Goal: Task Accomplishment & Management: Complete application form

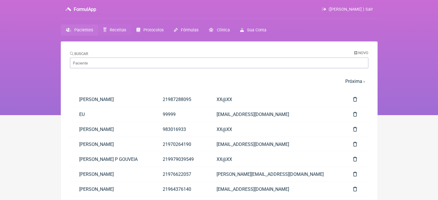
click at [112, 29] on span "Receitas" at bounding box center [118, 30] width 16 height 5
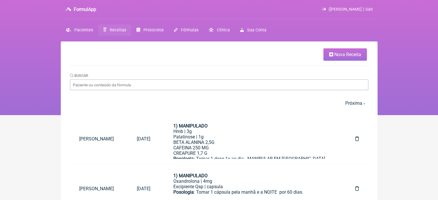
click at [346, 56] on span "Nova Receita" at bounding box center [348, 54] width 27 height 5
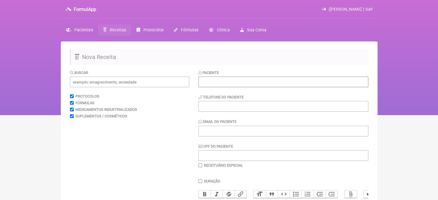
click at [246, 84] on input "text" at bounding box center [284, 82] width 170 height 11
paste input "[PERSON_NAME]"
type input "[PERSON_NAME]"
click at [223, 108] on input "tel" at bounding box center [284, 106] width 170 height 11
type input "21964578071"
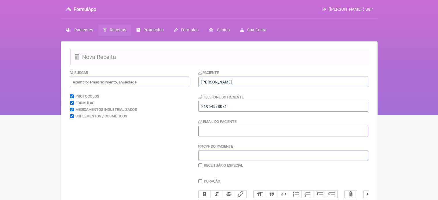
click at [248, 129] on input "Email do Paciente" at bounding box center [284, 131] width 170 height 11
type input "X@X"
click at [133, 83] on input "text" at bounding box center [129, 82] width 119 height 11
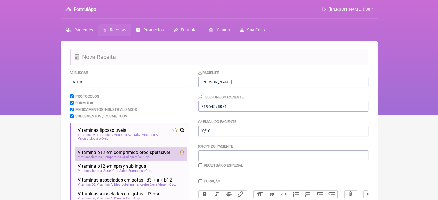
type input "VIT B"
click at [103, 154] on span "Vitamina b12 em comprimido orodisperssivel" at bounding box center [124, 152] width 92 height 5
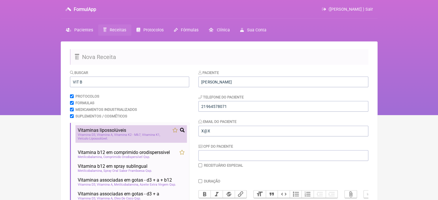
click at [105, 135] on span "Vitamina A" at bounding box center [105, 135] width 16 height 4
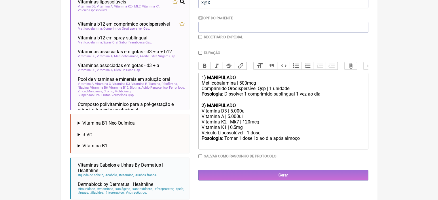
scroll to position [130, 0]
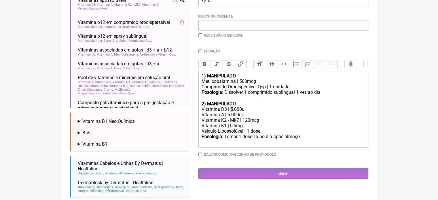
click at [232, 112] on div "Vitamina D3 | 5.000ui" at bounding box center [283, 109] width 164 height 5
click at [228, 118] on div "Vitamina A | 5.000ui" at bounding box center [283, 114] width 164 height 5
click at [239, 84] on div "Metilcobalamina | 500mcg" at bounding box center [283, 81] width 164 height 5
type trix-editor "<div><strong>1) MANIPULADO</strong></div><div>Metilcobalamina | 1000mcg</div><d…"
click at [199, 52] on input "Duração" at bounding box center [201, 51] width 4 height 4
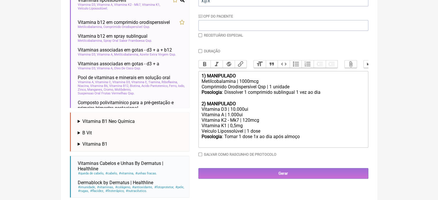
checkbox input "true"
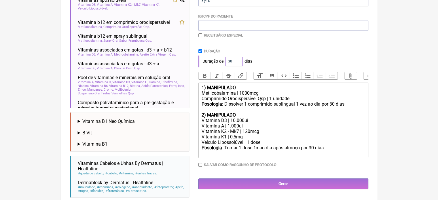
drag, startPoint x: 233, startPoint y: 62, endPoint x: 214, endPoint y: 63, distance: 18.2
click at [214, 63] on div "Duração de 30 dias" at bounding box center [284, 62] width 170 height 12
type input "60"
click at [326, 154] on div "Posologia : Tomar 1 dose 1x ao dia após almoço por 60 dias." at bounding box center [283, 150] width 164 height 11
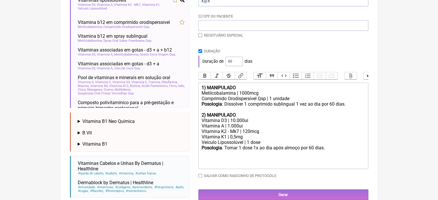
type trix-editor "<div><strong>1) MANIPULADO</strong></div><div>Metilcobalamina | 1000mcg</div><d…"
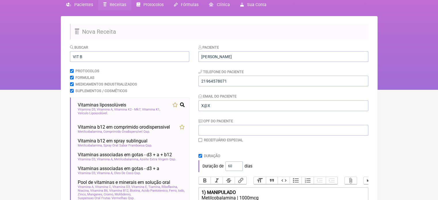
scroll to position [15, 0]
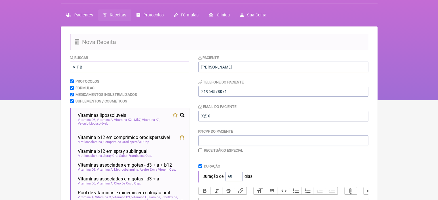
drag, startPoint x: 89, startPoint y: 65, endPoint x: 54, endPoint y: 69, distance: 35.6
click at [54, 69] on div "FormulApp ([PERSON_NAME] ) Sair [GEOGRAPHIC_DATA] Receitas Protocolos Fórmulas …" at bounding box center [219, 42] width 438 height 115
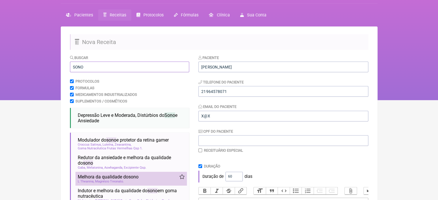
type input "SONO"
click at [92, 180] on span "Melhora da qualidade do sono" at bounding box center [108, 176] width 61 height 5
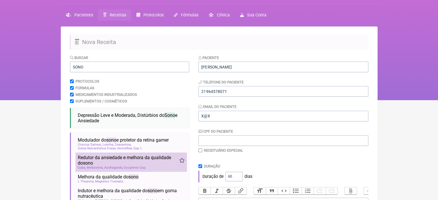
click at [101, 165] on span "Redutor da ansiedade e melhora da qualidade do sono" at bounding box center [129, 160] width 102 height 11
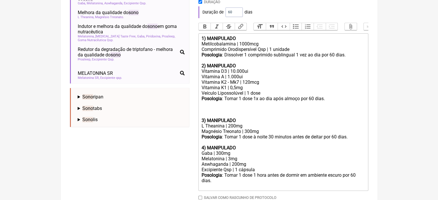
scroll to position [217, 0]
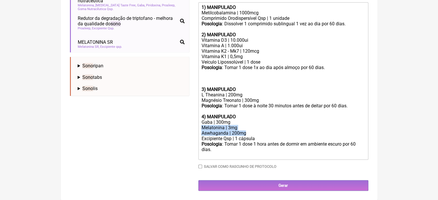
drag, startPoint x: 248, startPoint y: 132, endPoint x: 192, endPoint y: 128, distance: 55.8
click at [192, 128] on form "Buscar SONO Protocolos Formulas Medicamentos Industrializados Suplementos / Cos…" at bounding box center [219, 25] width 299 height 332
copy trix-editor "Melatonina | 3mg Aswhaganda | 200mg"
click at [260, 100] on div "Magnésio Treonato | 300mg" at bounding box center [283, 100] width 164 height 5
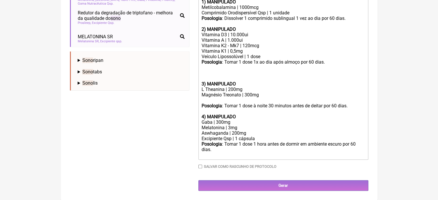
paste trix-editor "Melatonina | 3mg</div><div>Aswhaganda | 200mg"
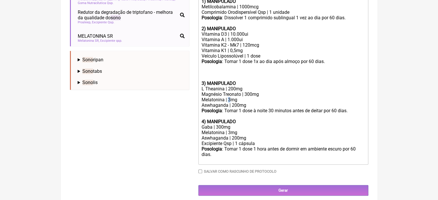
click at [228, 103] on div "Magnésio Treonato | 300mg Melatonina | 3mg" at bounding box center [283, 97] width 164 height 11
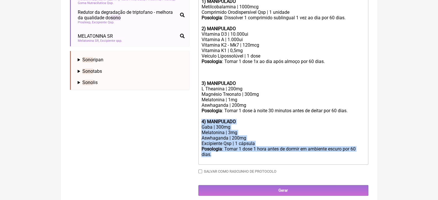
drag, startPoint x: 223, startPoint y: 160, endPoint x: 200, endPoint y: 126, distance: 40.8
click at [200, 126] on trix-editor "1) MANIPULADO Metilcobalamina | 1000mcg Comprimido Orodispersível Qsp | 1 unida…" at bounding box center [284, 80] width 170 height 169
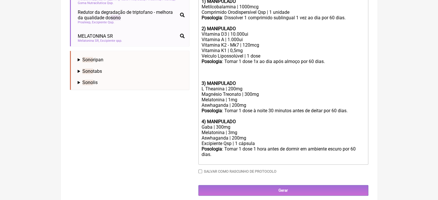
scroll to position [194, 0]
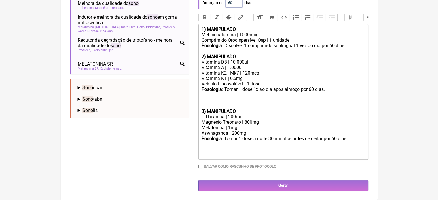
click at [202, 112] on strong "3) MANIPULADO" at bounding box center [218, 111] width 34 height 5
type trix-editor "<div><strong>1) MANIPULADO</strong></div><div>Metilcobalamina | 1000mcg</div><d…"
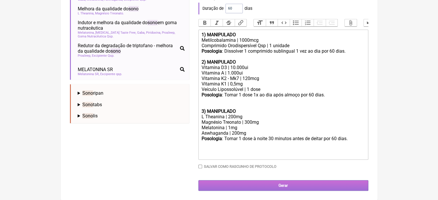
click at [252, 185] on input "Gerar" at bounding box center [284, 185] width 170 height 11
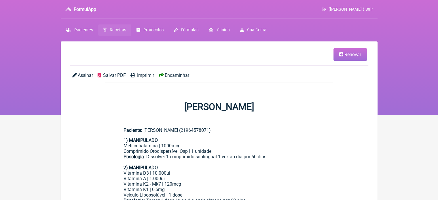
click at [142, 76] on span "Imprimir" at bounding box center [145, 75] width 17 height 5
click at [120, 29] on span "Receitas" at bounding box center [118, 30] width 16 height 5
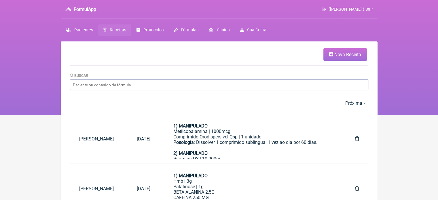
click at [341, 52] on span "Nova Receita" at bounding box center [348, 54] width 27 height 5
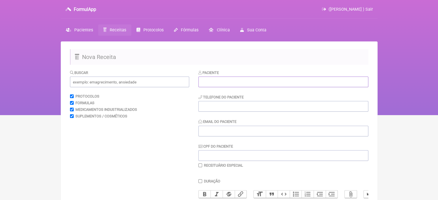
click at [224, 79] on input "text" at bounding box center [284, 82] width 170 height 11
paste input "MARIA DA GRAÇA SILVA DOS SANTOS"
type input "MARIA DA GRAÇA SILVA DOS SANTOS"
click at [210, 108] on input "tel" at bounding box center [284, 106] width 170 height 11
type input "21"
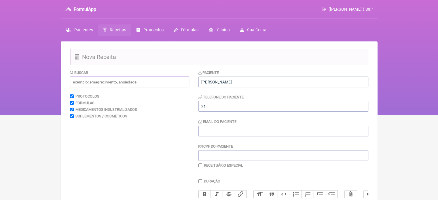
click at [122, 82] on input "text" at bounding box center [129, 82] width 119 height 11
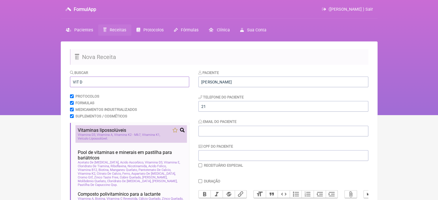
type input "VIT D"
click at [101, 134] on span "Vitamina A" at bounding box center [105, 135] width 16 height 4
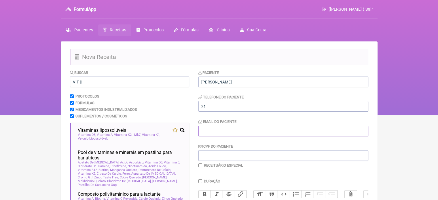
click at [216, 132] on input "Email do Paciente" at bounding box center [284, 131] width 170 height 11
type input "X@X"
click at [217, 107] on input "21" at bounding box center [284, 106] width 170 height 11
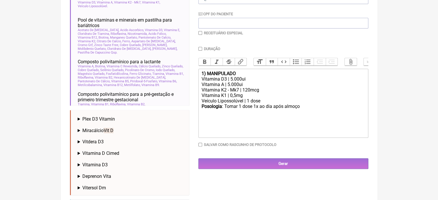
scroll to position [144, 0]
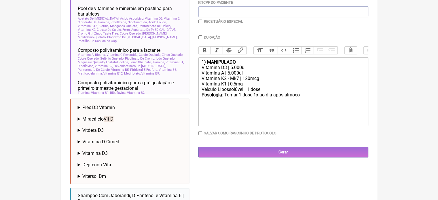
type input "21964912723"
click at [231, 70] on div "Vitamina D3 | 5.000ui" at bounding box center [283, 67] width 164 height 5
drag, startPoint x: 234, startPoint y: 77, endPoint x: 228, endPoint y: 77, distance: 5.8
click at [228, 76] on div "Vitamina A | 5.000ui" at bounding box center [283, 72] width 164 height 5
type trix-editor "<div><strong>1) MANIPULADO</strong></div><div>Vitamina D3 | 12.000ui</div><div>…"
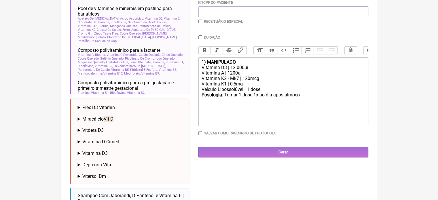
click at [199, 20] on input "checkbox" at bounding box center [201, 22] width 4 height 4
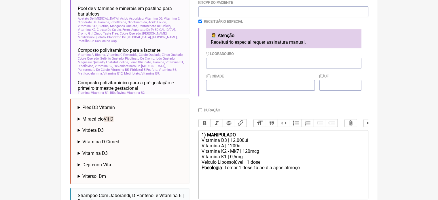
click at [200, 21] on input "checkbox" at bounding box center [201, 22] width 4 height 4
checkbox input "false"
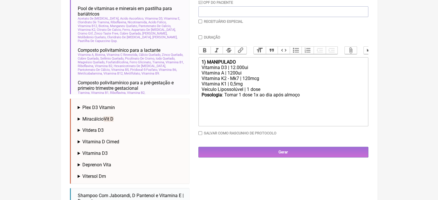
click at [201, 37] on input "Duração" at bounding box center [201, 37] width 4 height 4
checkbox input "true"
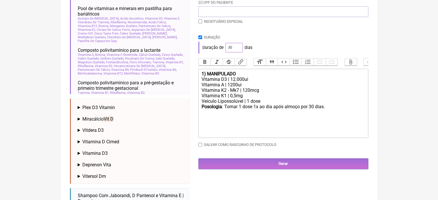
drag, startPoint x: 230, startPoint y: 47, endPoint x: 227, endPoint y: 47, distance: 3.2
click at [227, 47] on input "30" at bounding box center [234, 48] width 17 height 10
type input "60"
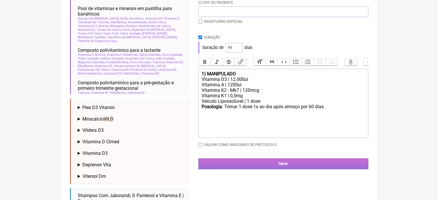
click at [275, 166] on input "Gerar" at bounding box center [284, 163] width 170 height 11
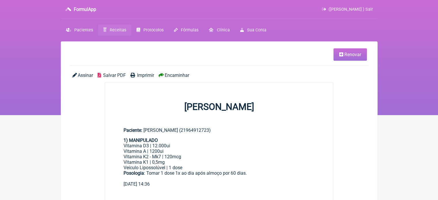
click at [143, 75] on span "Imprimir" at bounding box center [145, 75] width 17 height 5
click at [338, 57] on link "Renovar" at bounding box center [350, 54] width 33 height 12
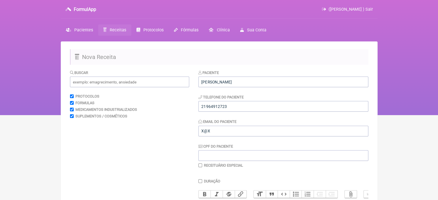
scroll to position [115, 0]
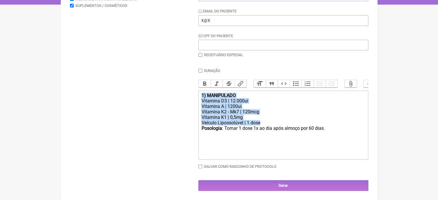
drag, startPoint x: 333, startPoint y: 125, endPoint x: 189, endPoint y: 85, distance: 149.2
click at [189, 85] on form "Buscar Protocolos Formulas Medicamentos Industrializados Suplementos / Cosmétic…" at bounding box center [219, 75] width 299 height 232
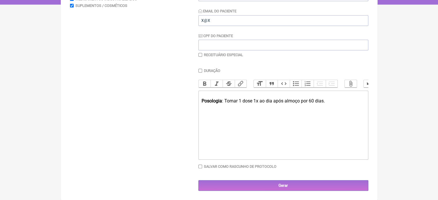
drag, startPoint x: 329, startPoint y: 105, endPoint x: 214, endPoint y: 105, distance: 115.0
click at [197, 107] on form "Buscar Protocolos Formulas Medicamentos Industrializados Suplementos / Cosmétic…" at bounding box center [219, 75] width 299 height 232
drag, startPoint x: 339, startPoint y: 100, endPoint x: 184, endPoint y: 102, distance: 154.7
click at [183, 101] on form "Buscar Protocolos Formulas Medicamentos Industrializados Suplementos / Cosmétic…" at bounding box center [219, 75] width 299 height 232
type trix-editor "<div><br></div><div><br><br></div>"
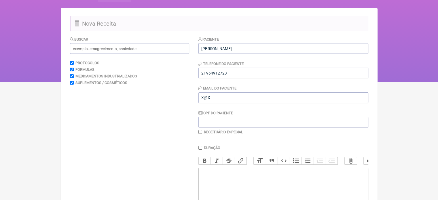
scroll to position [0, 0]
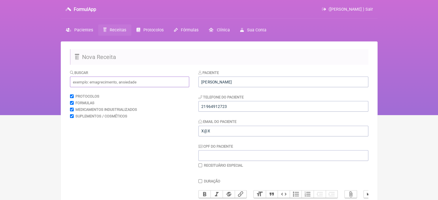
click at [95, 83] on input "text" at bounding box center [129, 82] width 119 height 11
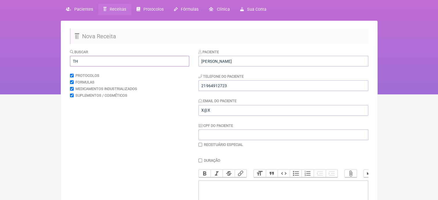
scroll to position [86, 0]
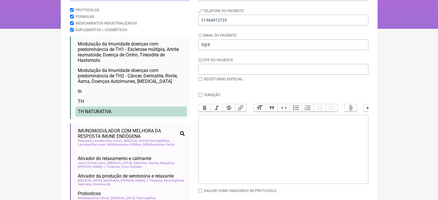
type input "TH"
click at [121, 115] on li "TH NATURATIVA" at bounding box center [131, 112] width 112 height 10
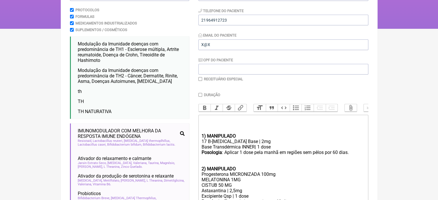
click at [199, 80] on input "checkbox" at bounding box center [201, 79] width 4 height 4
checkbox input "true"
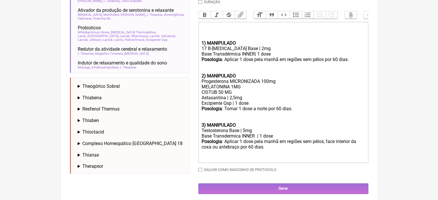
scroll to position [259, 0]
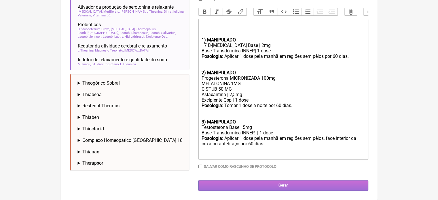
click at [278, 188] on input "Gerar" at bounding box center [284, 185] width 170 height 11
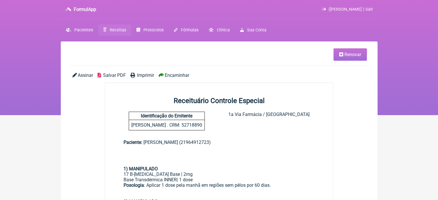
click at [138, 76] on span "Imprimir" at bounding box center [145, 75] width 17 height 5
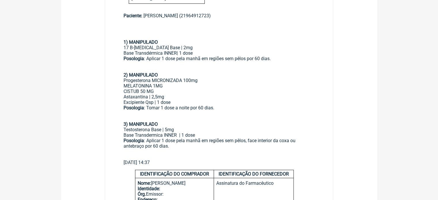
scroll to position [115, 0]
